Goal: Check status: Check status

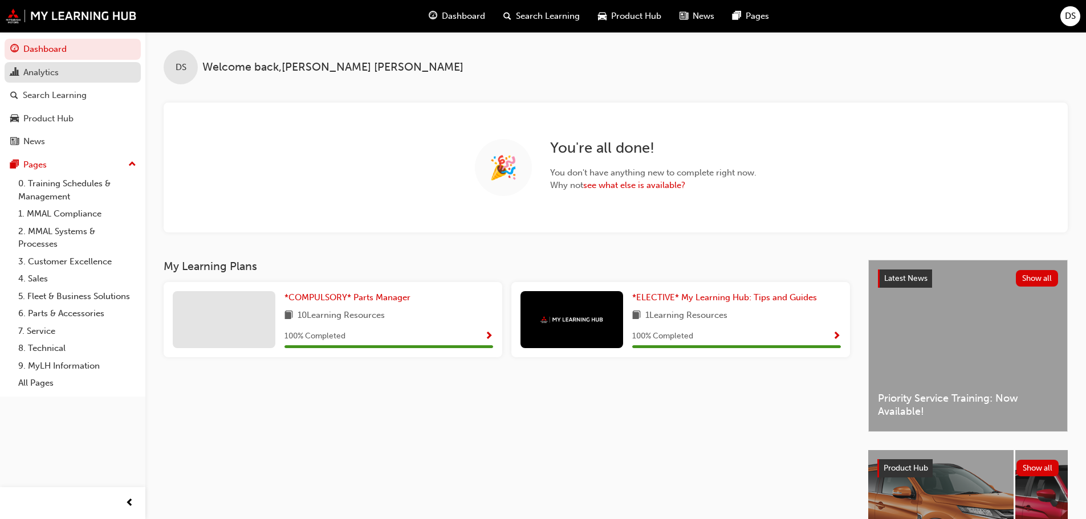
click at [52, 74] on div "Analytics" at bounding box center [40, 72] width 35 height 13
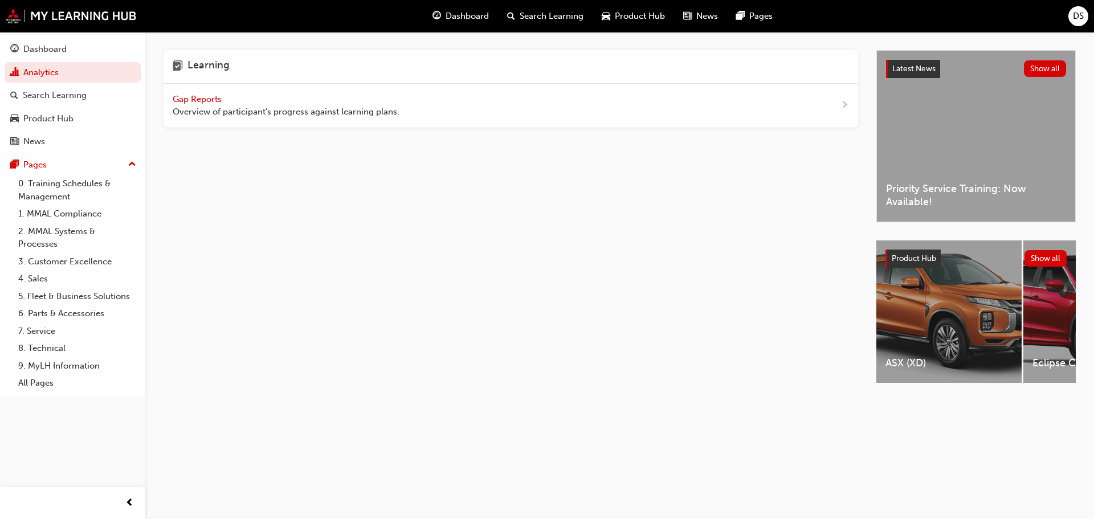
click at [187, 98] on span "Gap Reports" at bounding box center [198, 99] width 51 height 10
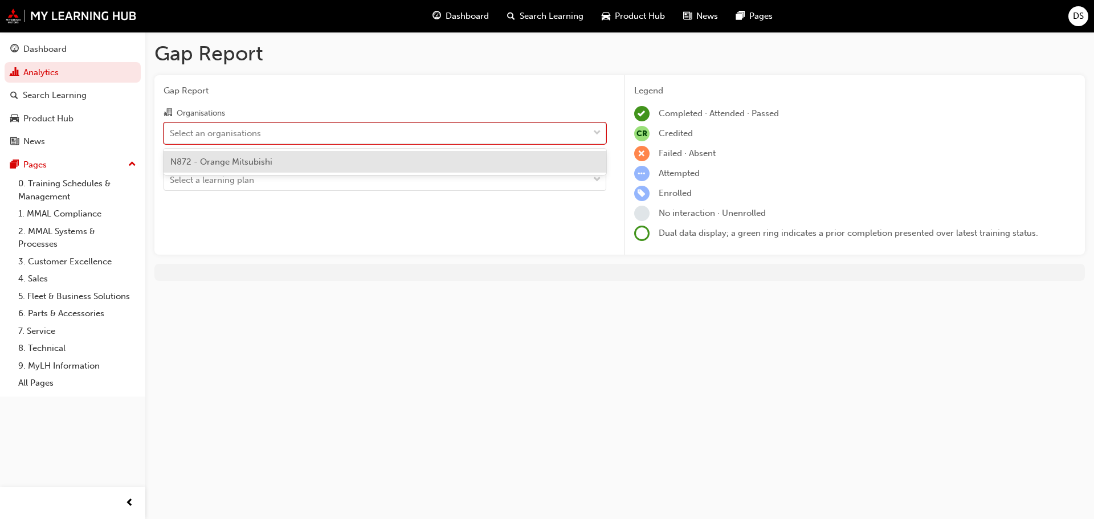
click at [248, 140] on div "Select an organisations" at bounding box center [376, 133] width 425 height 20
click at [171, 137] on input "Organisations option N872 - Orange Mitsubishi focused, 1 of 1. 1 result availab…" at bounding box center [170, 133] width 1 height 10
click at [231, 158] on span "N872 - Orange Mitsubishi" at bounding box center [221, 162] width 102 height 10
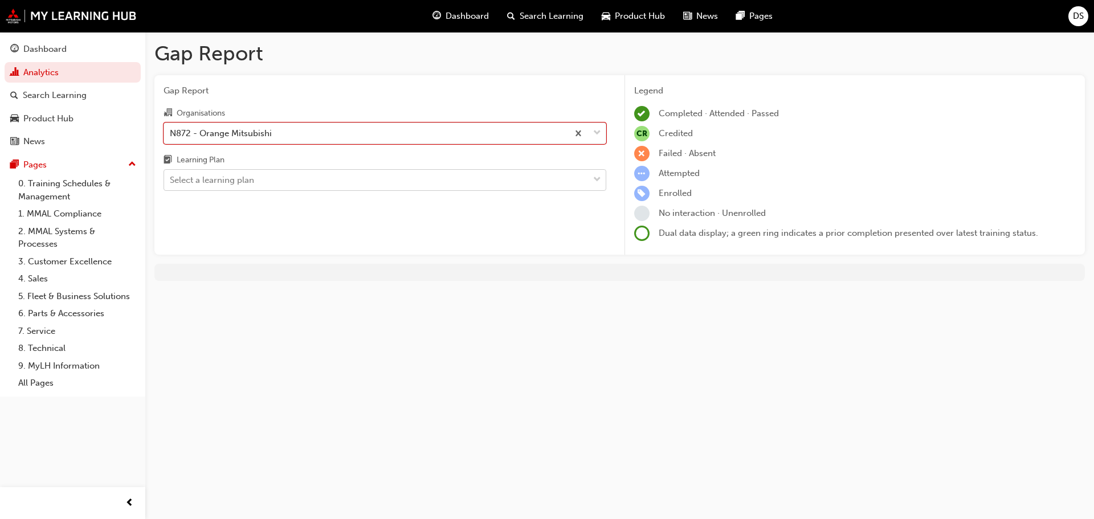
click at [263, 184] on div "Select a learning plan" at bounding box center [376, 180] width 425 height 20
click at [171, 184] on input "Learning Plan Select a learning plan" at bounding box center [170, 180] width 1 height 10
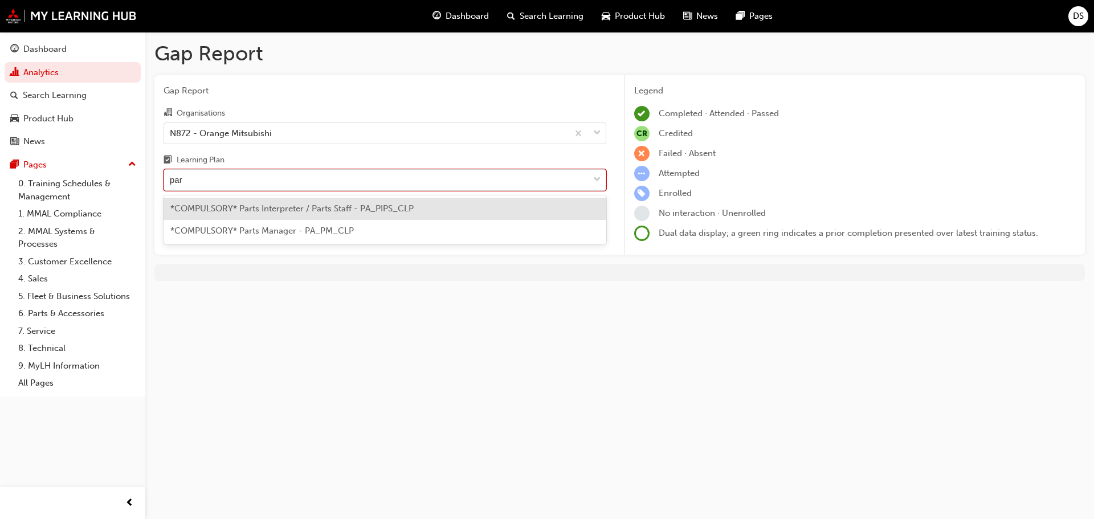
type input "part"
click at [295, 209] on span "*COMPULSORY* Parts Interpreter / Parts Staff - PA_PIPS_CLP" at bounding box center [291, 209] width 243 height 10
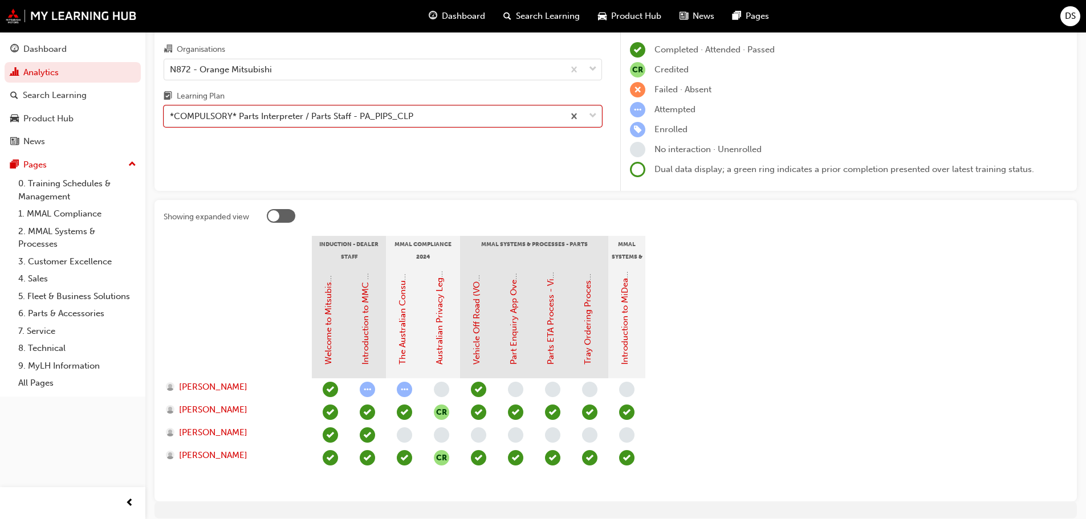
scroll to position [110, 0]
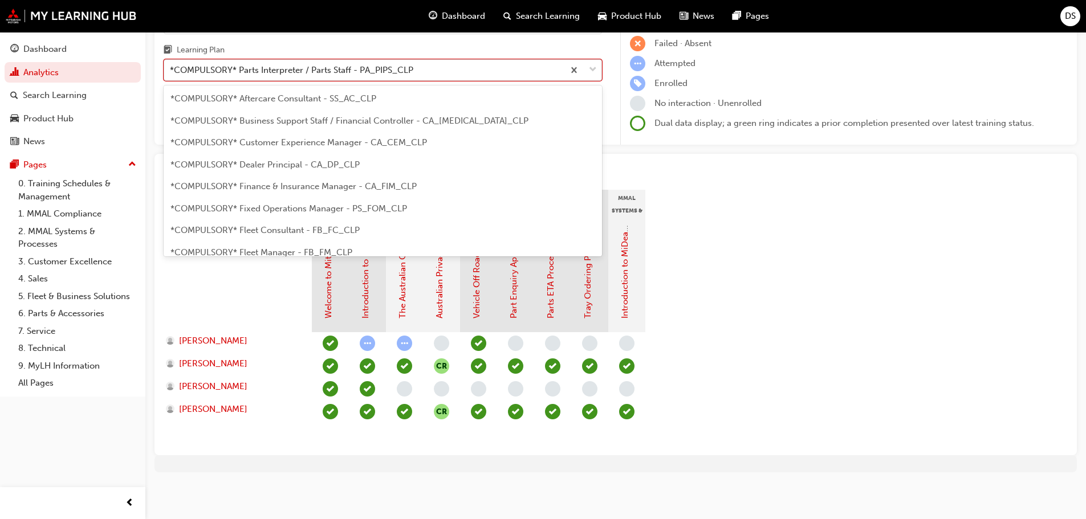
click at [450, 64] on div "*COMPULSORY* Parts Interpreter / Parts Staff - PA_PIPS_CLP" at bounding box center [364, 70] width 400 height 20
click at [171, 65] on input "Learning Plan option *COMPULSORY* Parts Interpreter / Parts Staff - PA_PIPS_CLP…" at bounding box center [170, 70] width 1 height 10
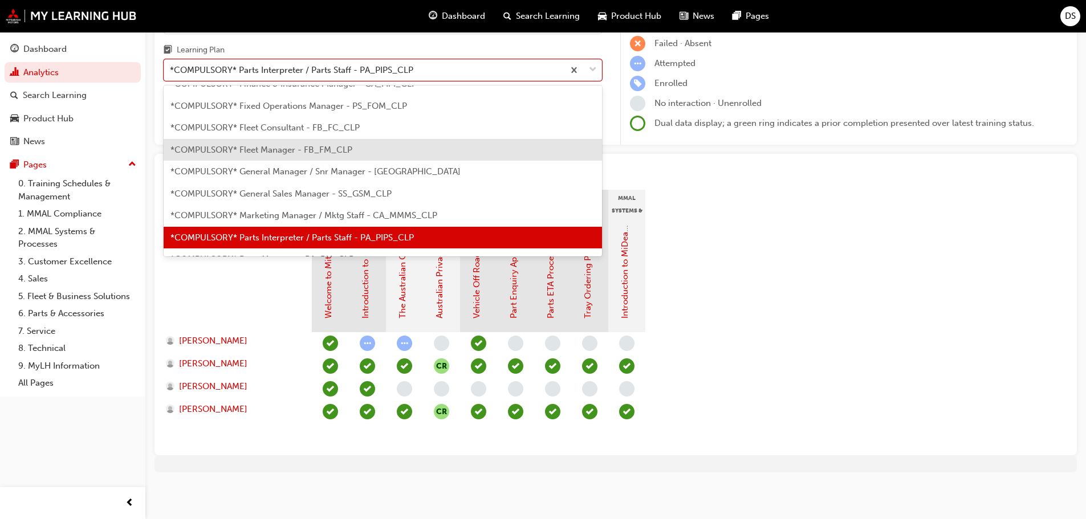
scroll to position [160, 0]
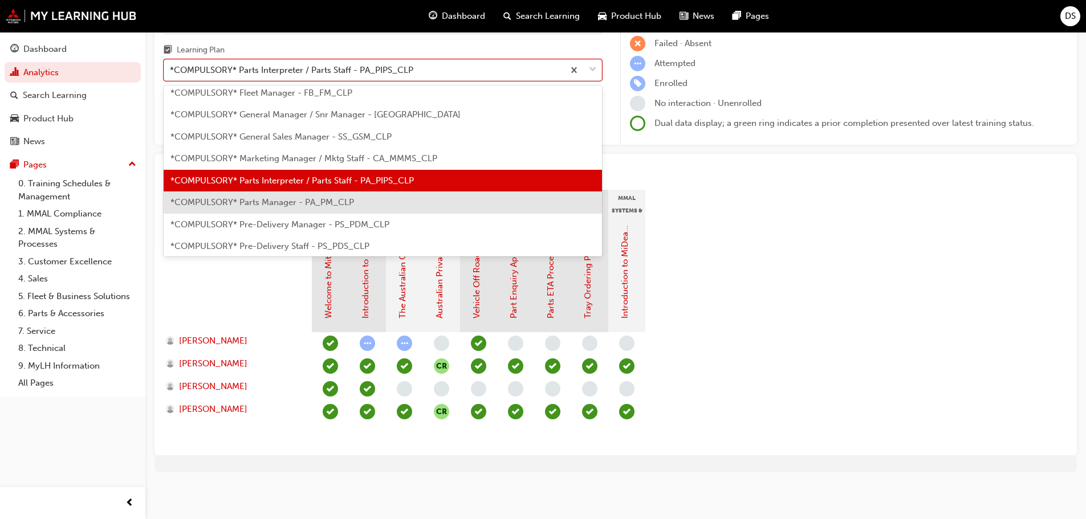
click at [290, 196] on div "*COMPULSORY* Parts Manager - PA_PM_CLP" at bounding box center [383, 203] width 438 height 22
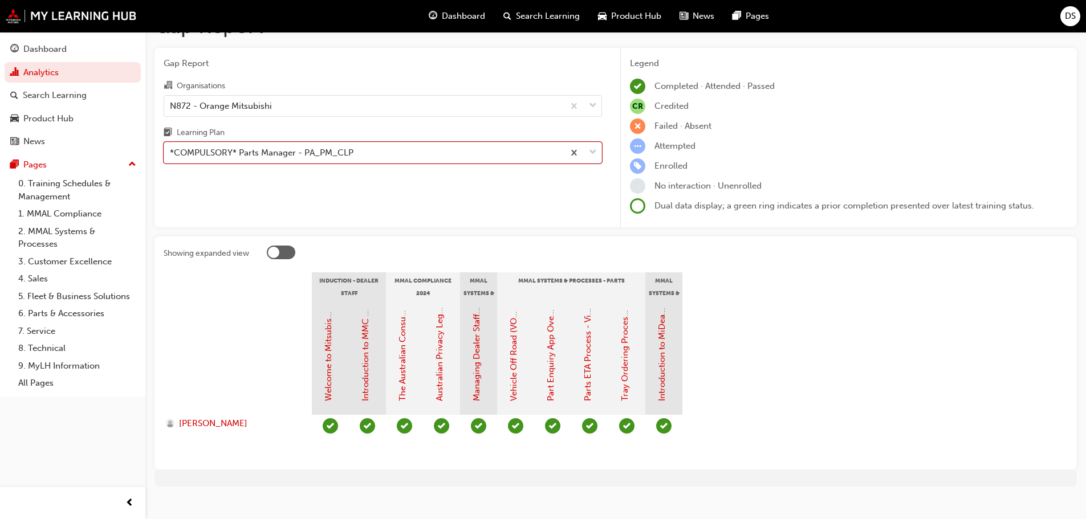
scroll to position [42, 0]
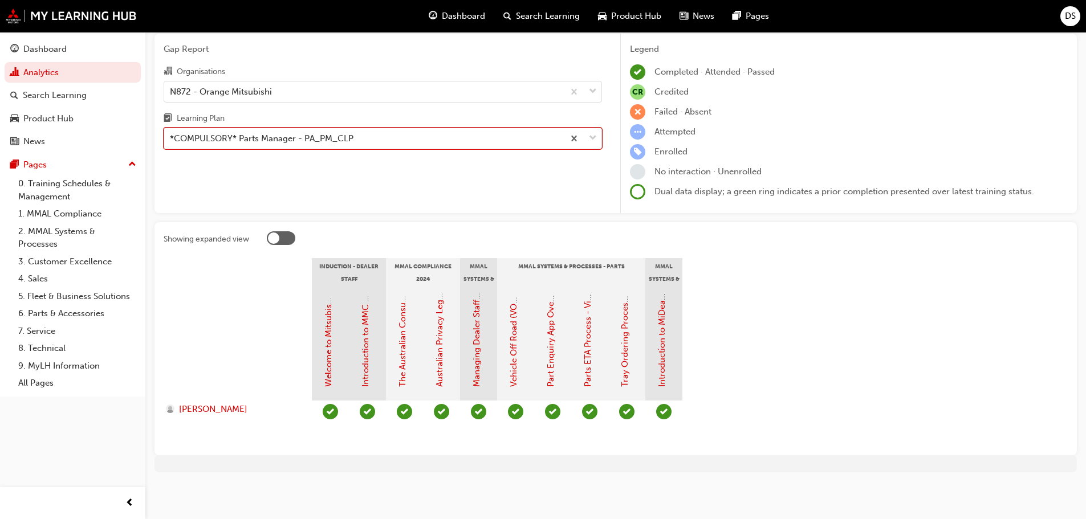
click at [502, 139] on div "*COMPULSORY* Parts Manager - PA_PM_CLP" at bounding box center [364, 139] width 400 height 20
click at [171, 139] on input "Learning Plan option *COMPULSORY* Parts Manager - PA_PM_CLP, selected. 0 result…" at bounding box center [170, 138] width 1 height 10
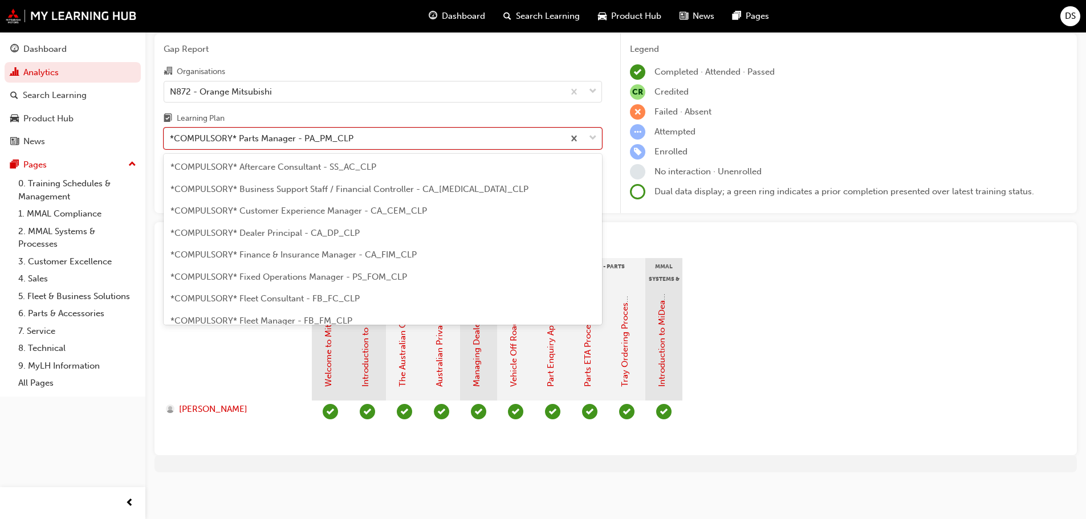
scroll to position [124, 0]
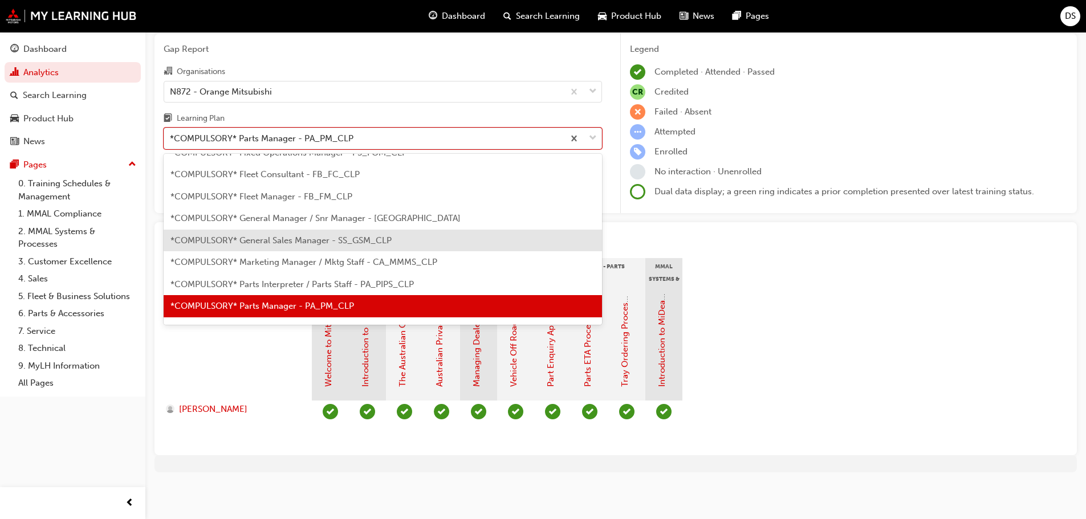
click at [340, 242] on span "*COMPULSORY* General Sales Manager - SS_GSM_CLP" at bounding box center [280, 240] width 221 height 10
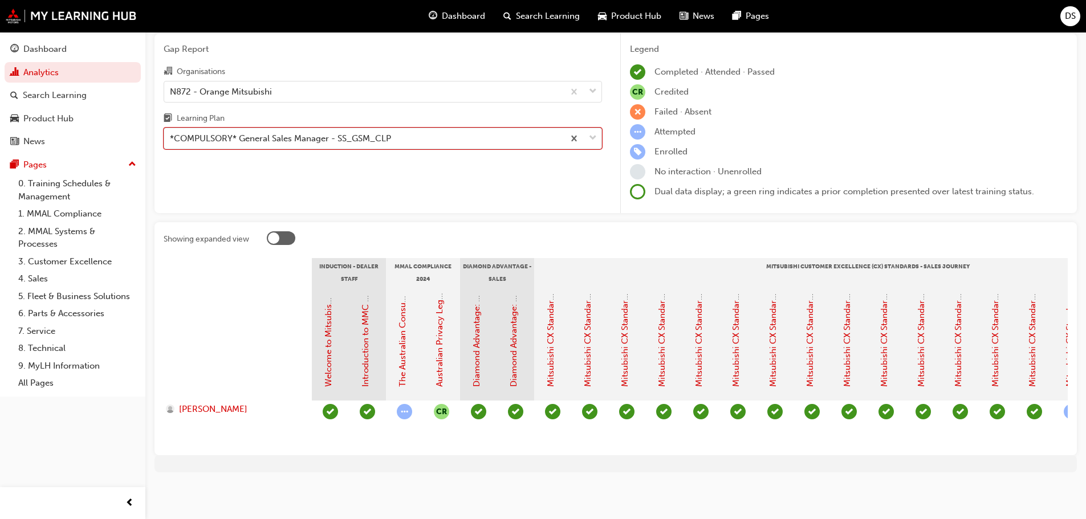
click at [456, 129] on div "*COMPULSORY* General Sales Manager - SS_GSM_CLP" at bounding box center [364, 139] width 400 height 20
click at [171, 133] on input "Learning Plan option *COMPULSORY* General Sales Manager - SS_GSM_CLP, selected.…" at bounding box center [170, 138] width 1 height 10
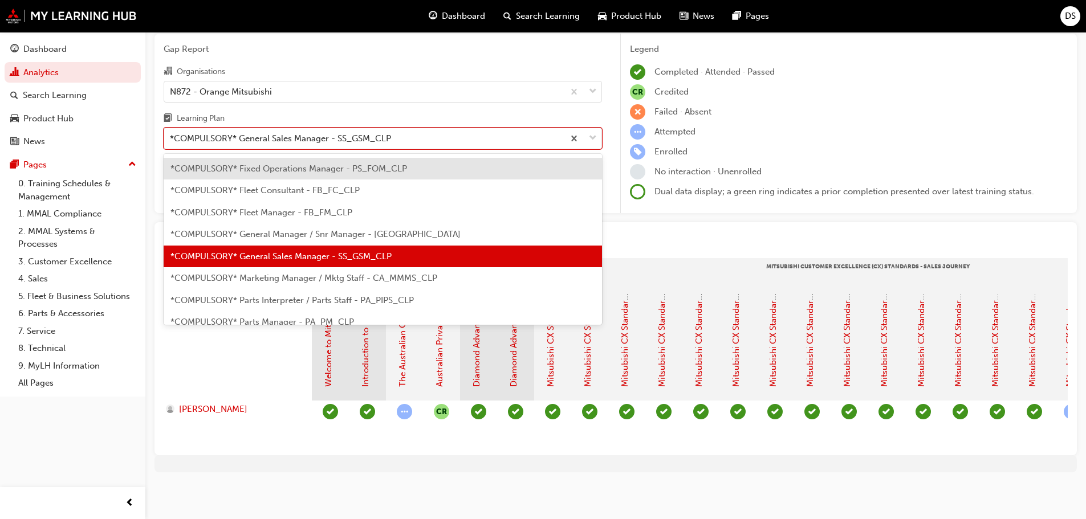
scroll to position [173, 0]
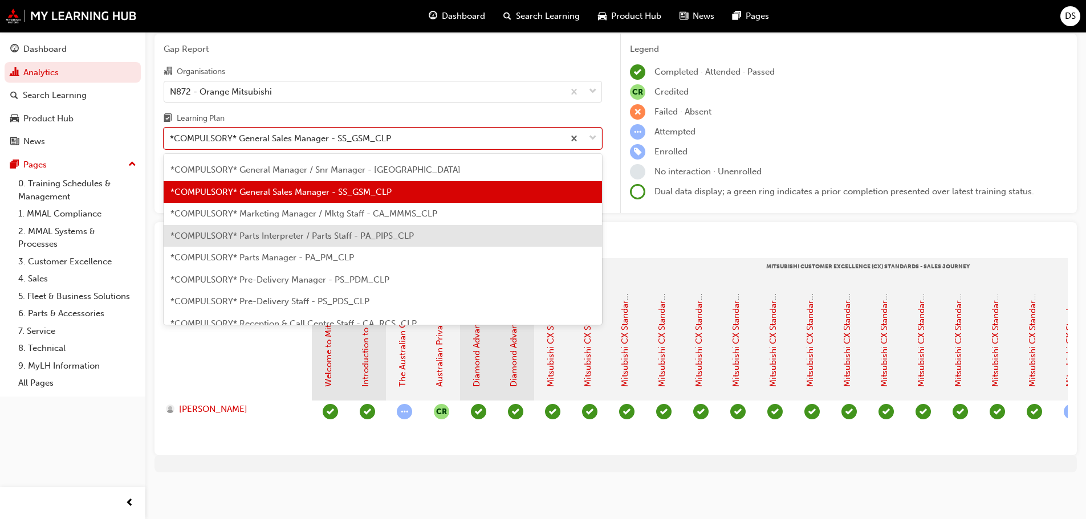
click at [264, 231] on span "*COMPULSORY* Parts Interpreter / Parts Staff - PA_PIPS_CLP" at bounding box center [291, 236] width 243 height 10
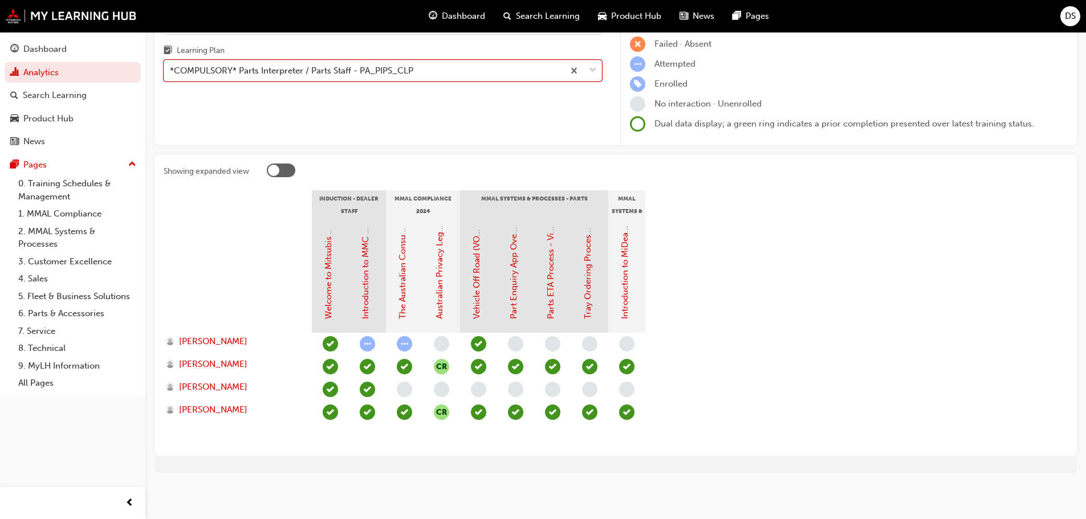
scroll to position [110, 0]
